Goal: Navigation & Orientation: Find specific page/section

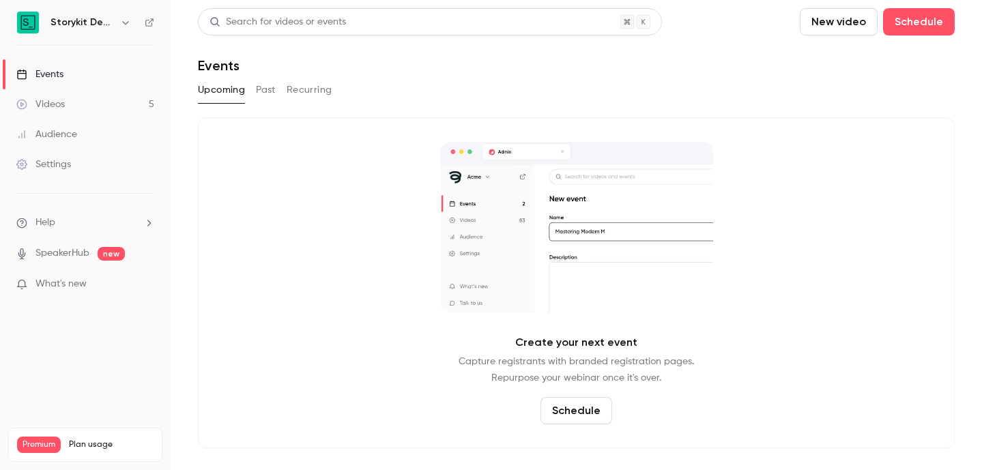
click at [137, 15] on div "Storykit Deep Dives" at bounding box center [85, 22] width 138 height 23
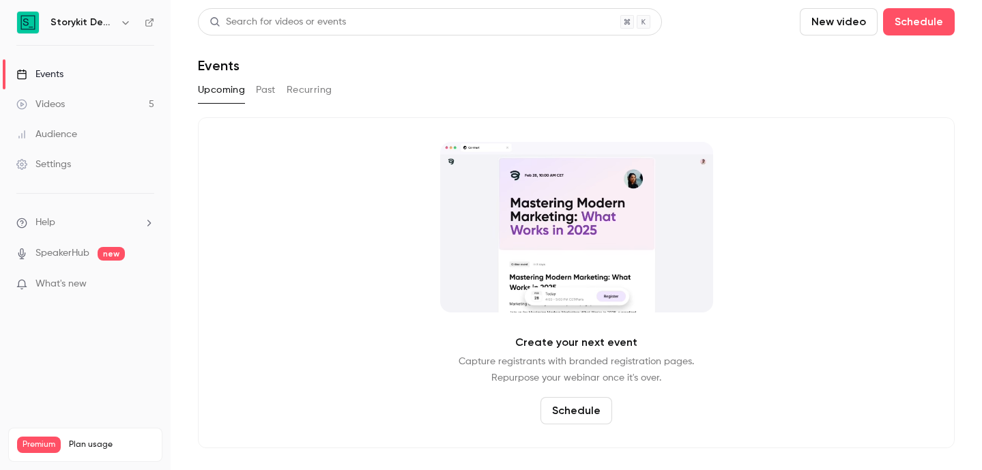
click at [119, 20] on button "button" at bounding box center [125, 22] width 16 height 16
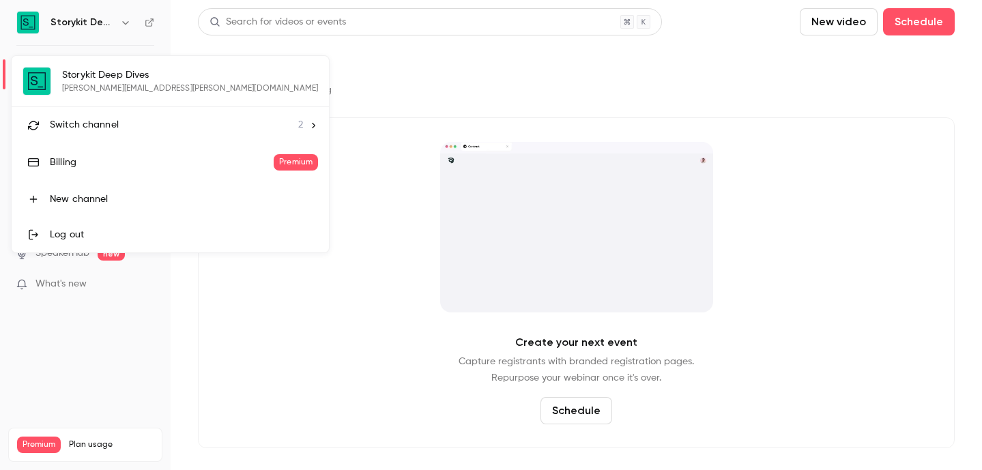
click at [132, 122] on div "Switch channel 2" at bounding box center [176, 125] width 253 height 14
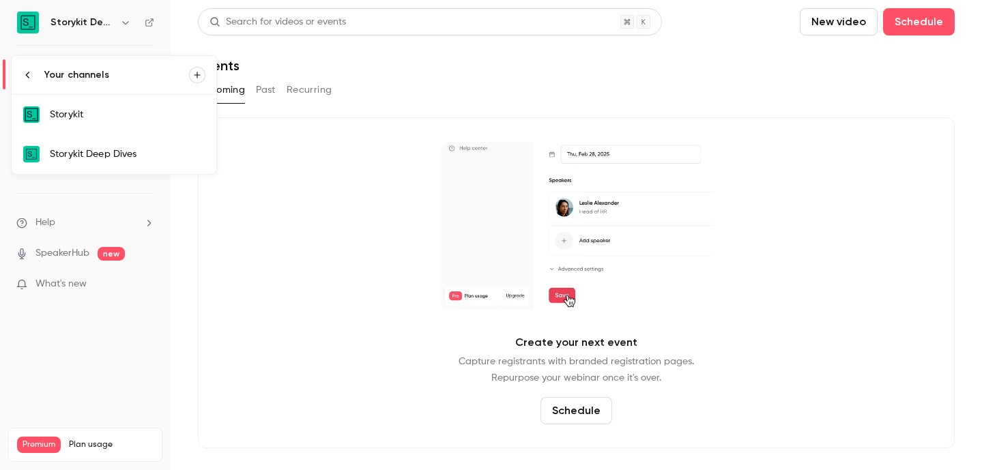
click at [132, 122] on link "Storykit" at bounding box center [114, 115] width 205 height 40
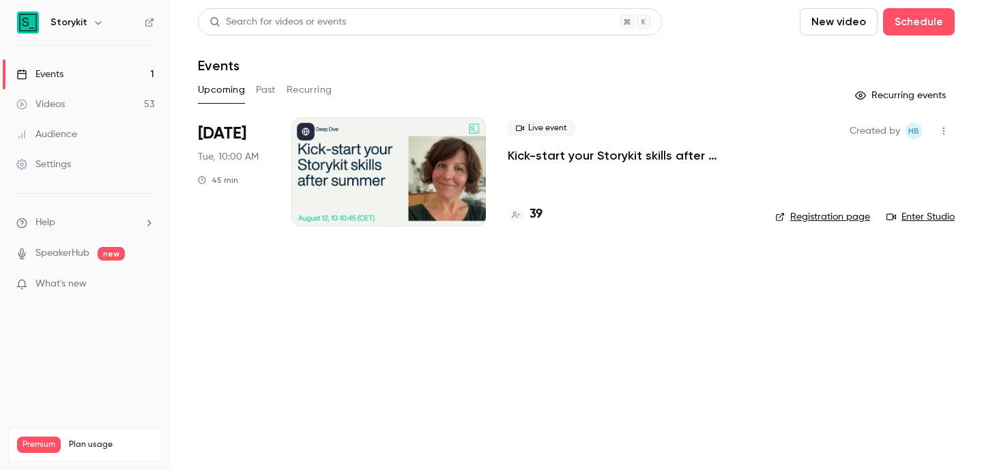
click at [407, 207] on div at bounding box center [388, 171] width 194 height 109
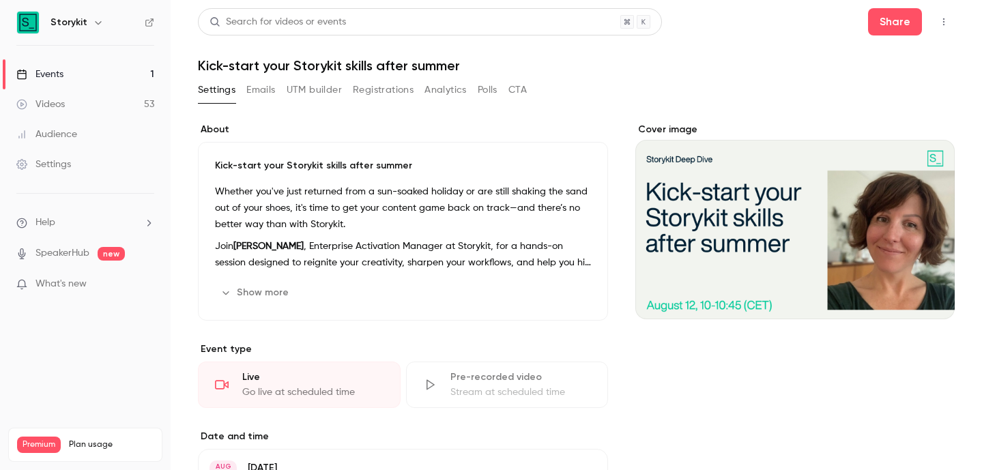
click at [949, 27] on button "button" at bounding box center [944, 22] width 22 height 22
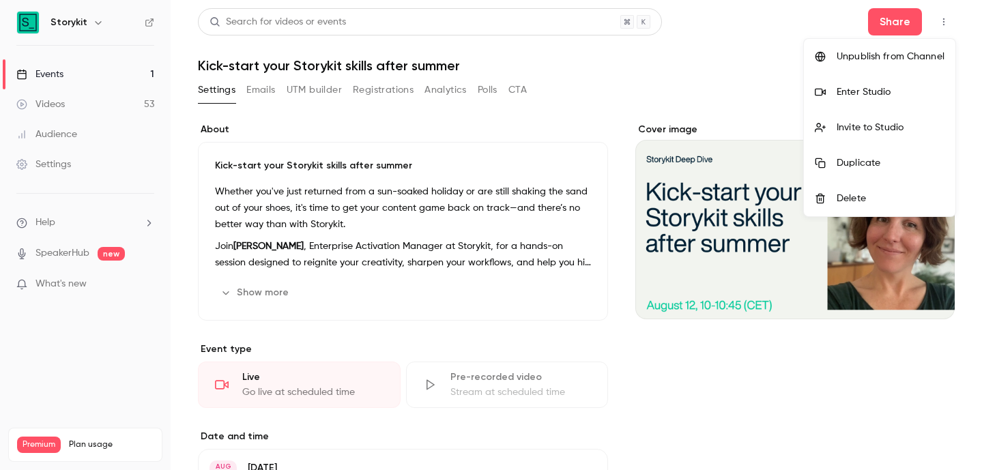
click at [900, 92] on div "Enter Studio" at bounding box center [890, 92] width 108 height 14
